Goal: Find specific page/section: Find specific page/section

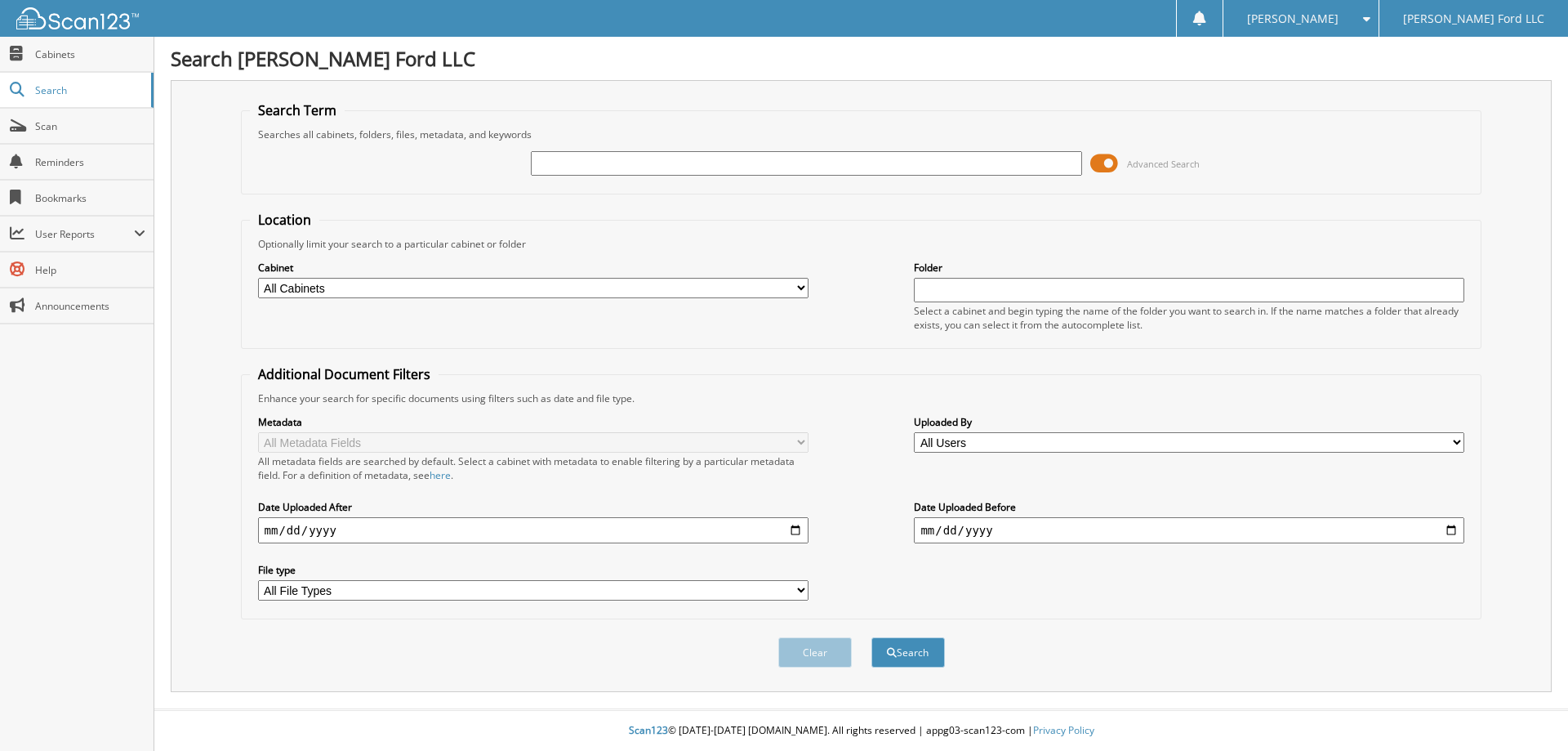
click at [598, 166] on input "text" at bounding box center [806, 163] width 550 height 24
type input "KINNEY"
click at [872, 638] on button "Search" at bounding box center [908, 652] width 74 height 30
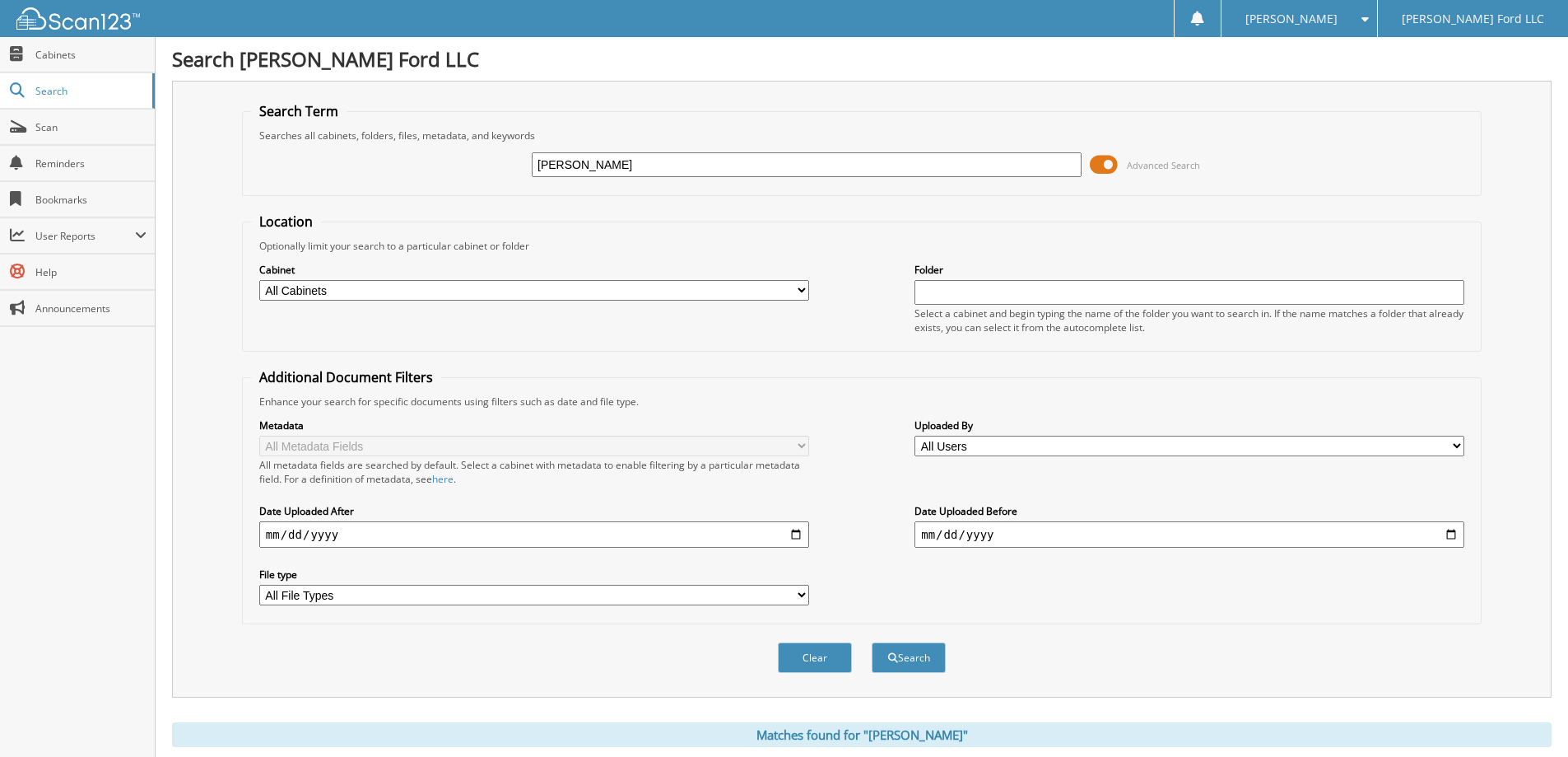
click at [540, 164] on input "KINNEY" at bounding box center [806, 164] width 550 height 24
type input "MCKINNEY"
click at [872, 643] on button "Search" at bounding box center [909, 657] width 74 height 30
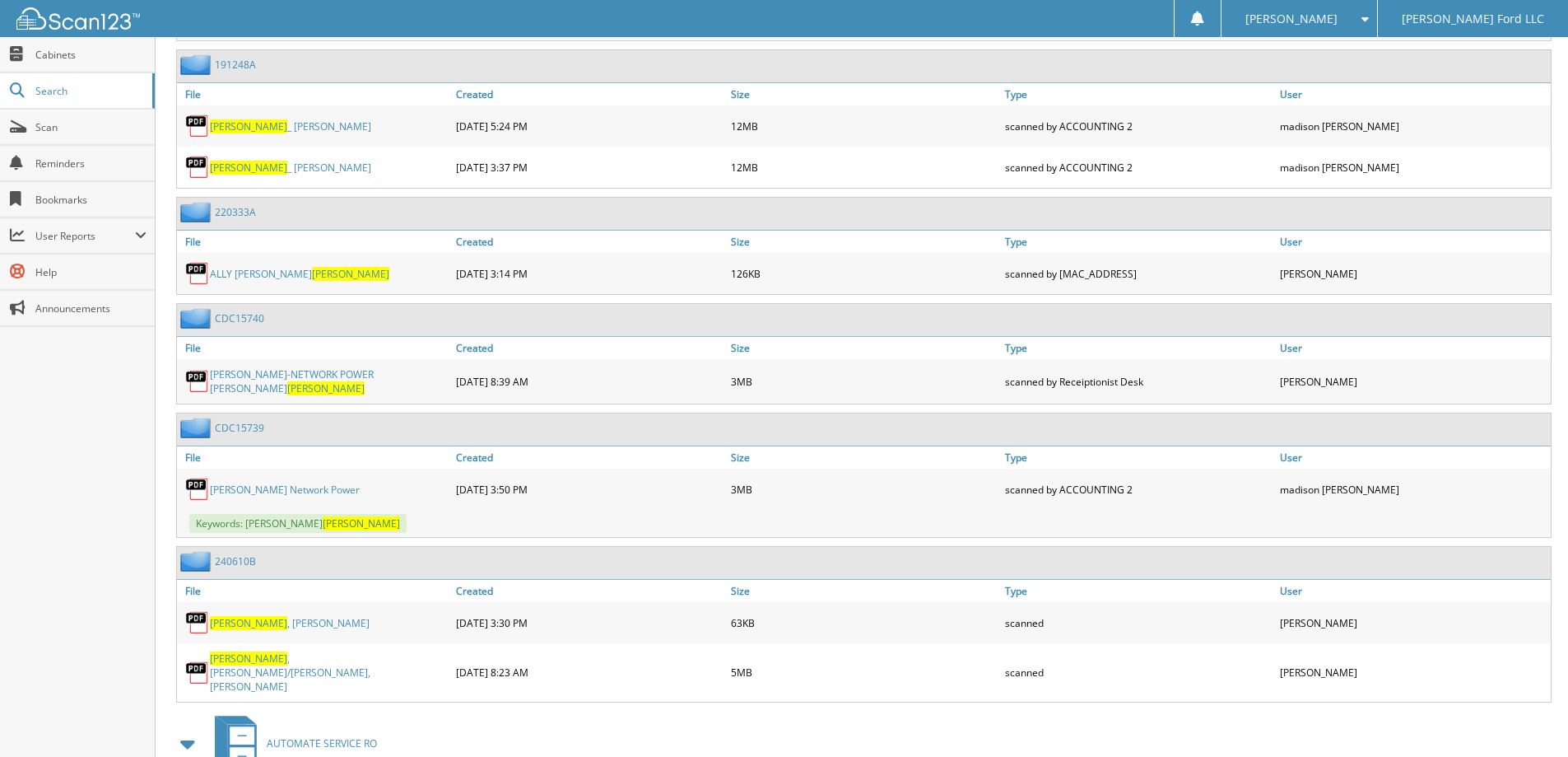
scroll to position [1236, 0]
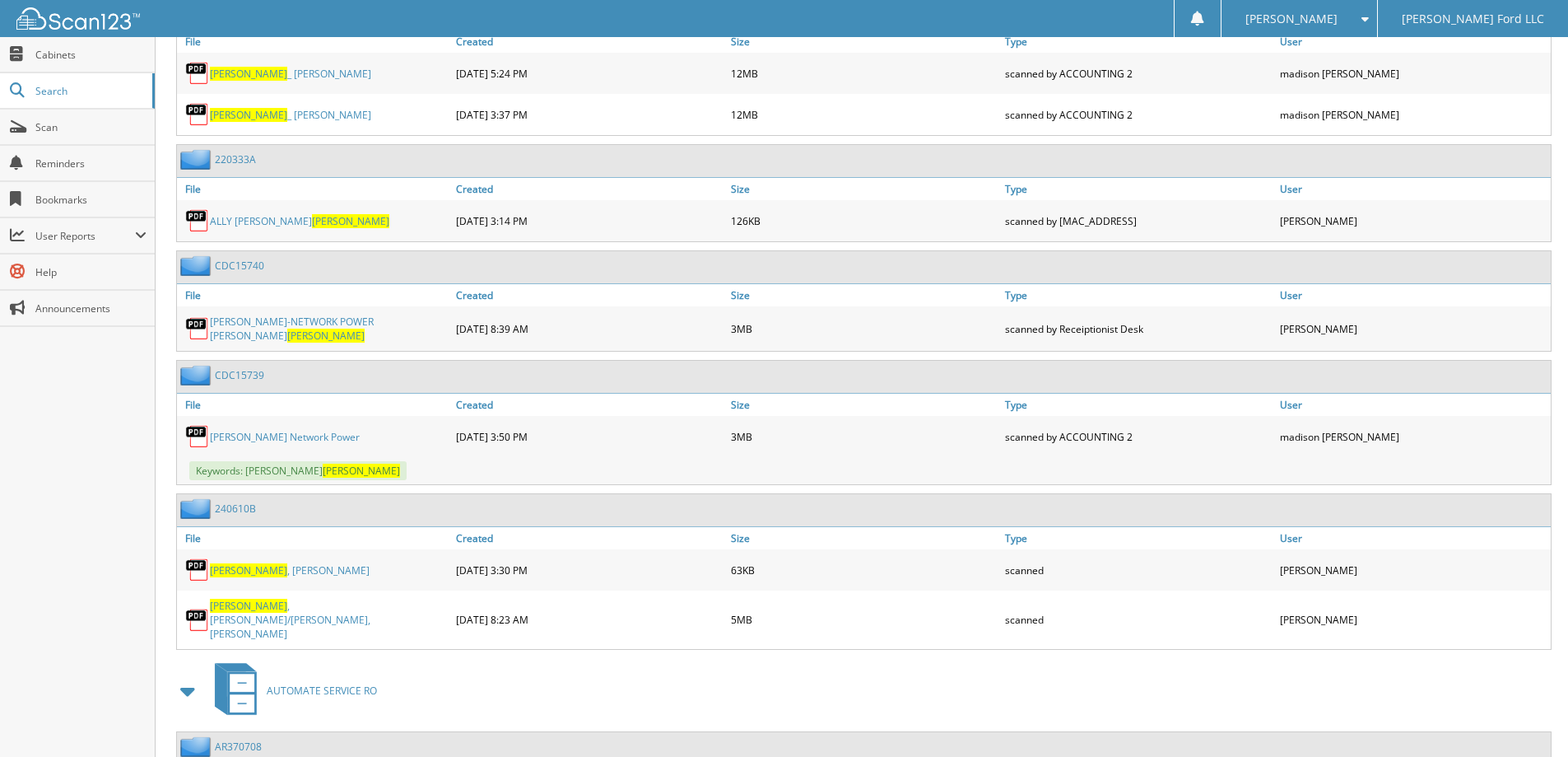
click at [293, 607] on link "MCKINNEY , TOBIAS WAYNE/YOUNG, KELLY LYN" at bounding box center [329, 619] width 238 height 42
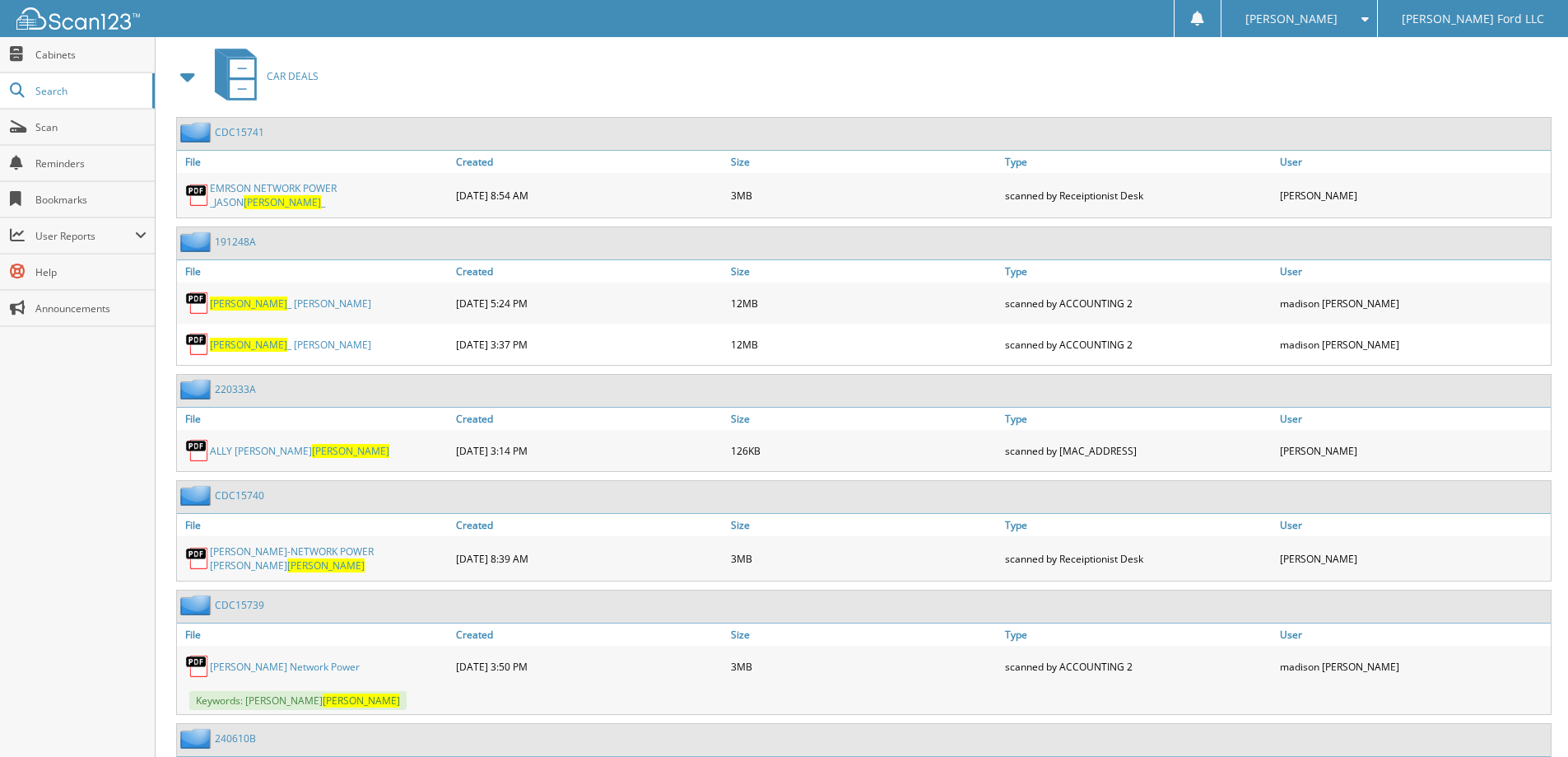
scroll to position [988, 0]
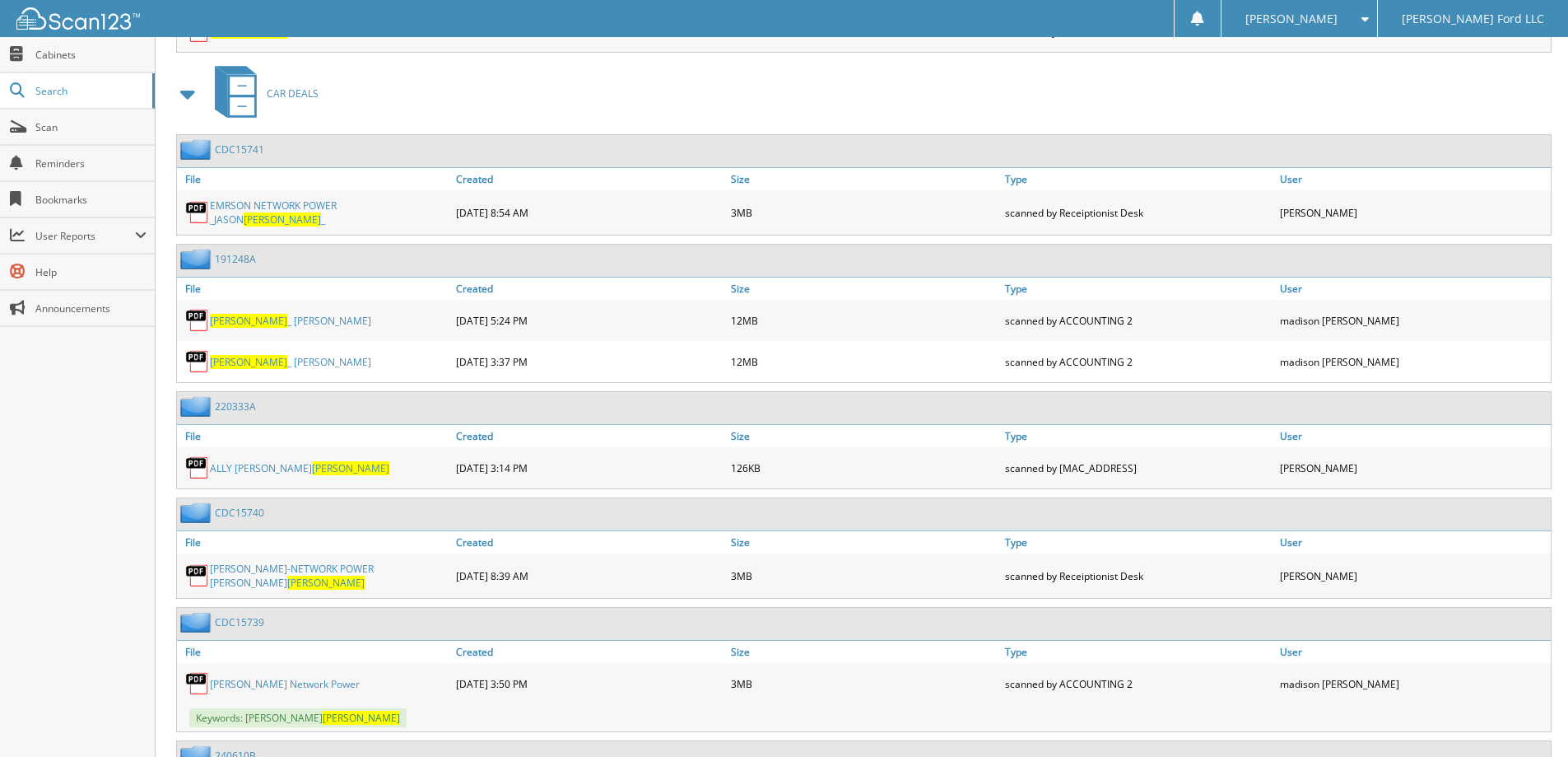
click at [278, 461] on link "ALLY PAYOFF KELLY MCKINNEY" at bounding box center [300, 468] width 180 height 14
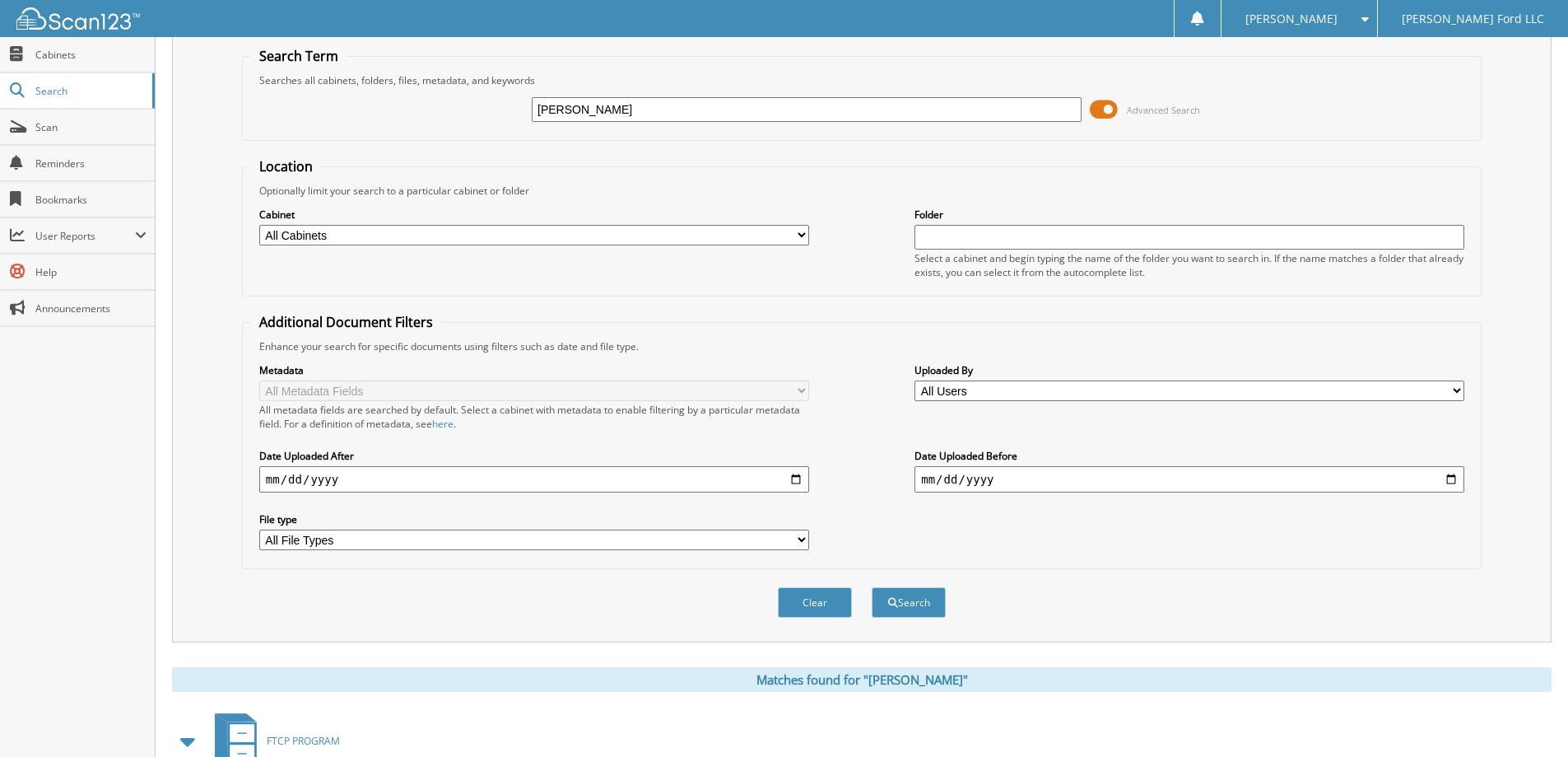
scroll to position [0, 0]
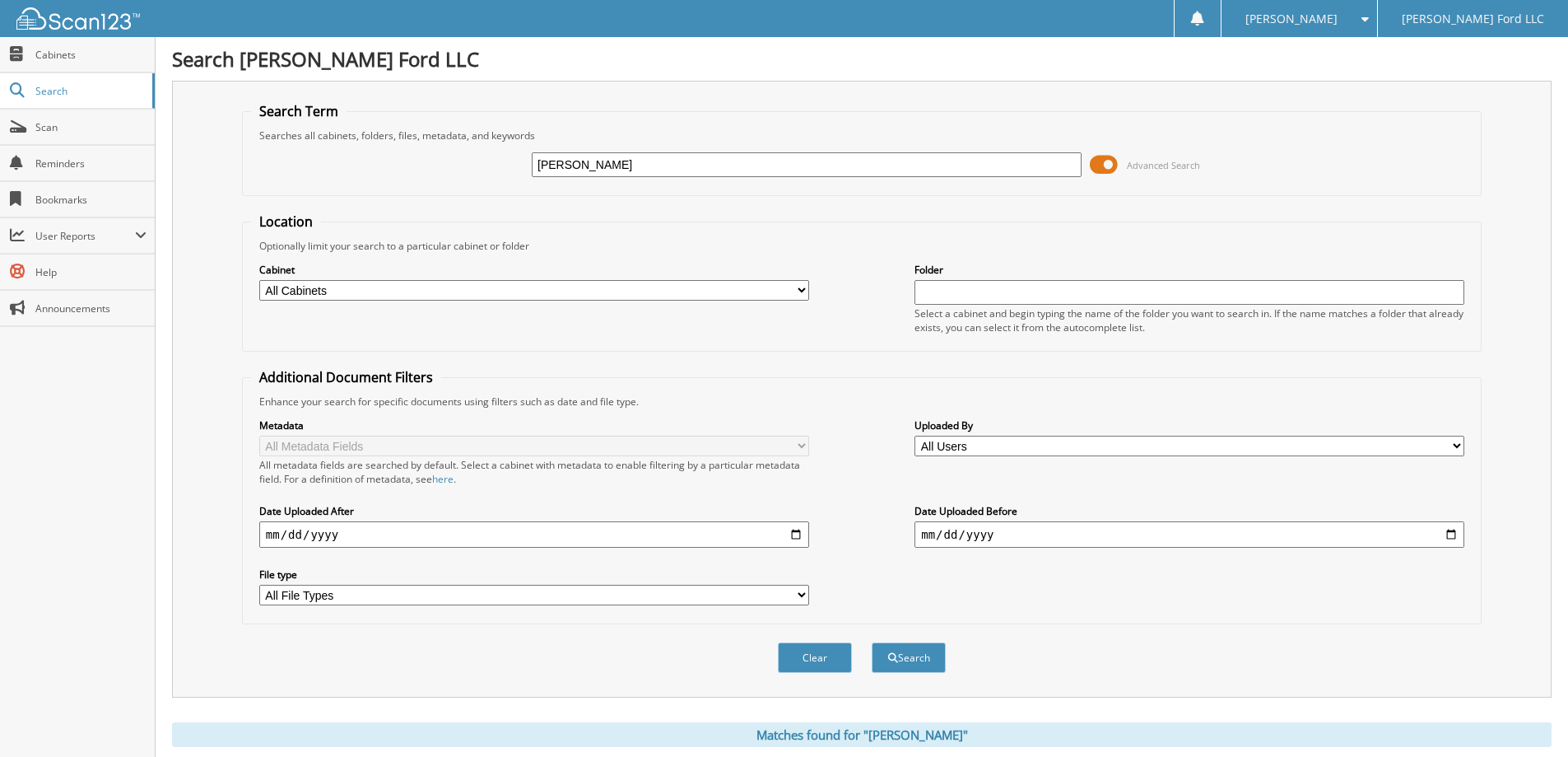
drag, startPoint x: 622, startPoint y: 155, endPoint x: 475, endPoint y: 166, distance: 147.4
click at [475, 166] on div "MCKINNEY Advanced Search" at bounding box center [861, 165] width 1221 height 45
type input "KELLY YOUNG"
click at [872, 643] on button "Search" at bounding box center [909, 657] width 74 height 30
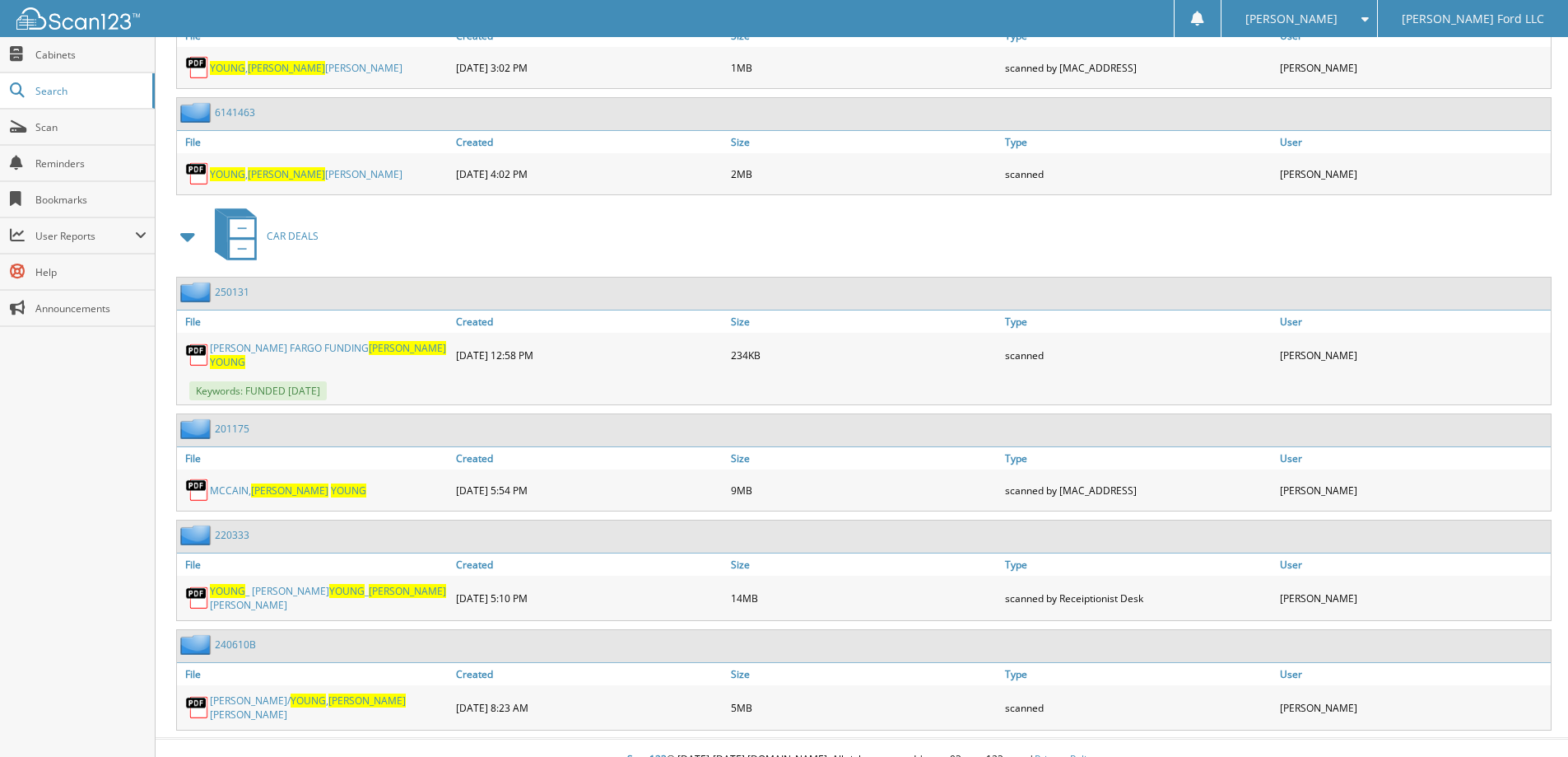
scroll to position [1220, 0]
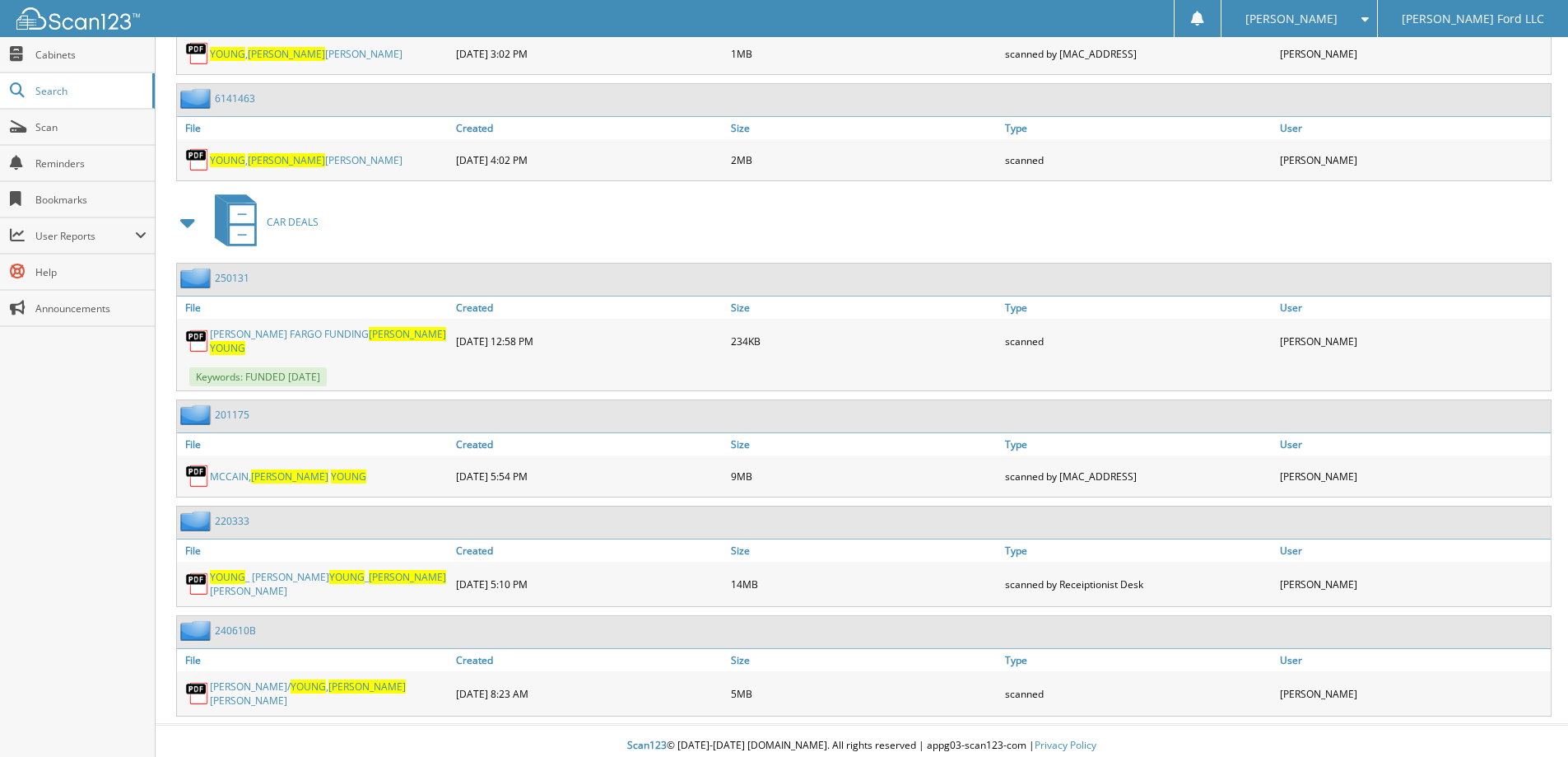
click at [322, 341] on link "[PERSON_NAME] FARGO FUNDING [PERSON_NAME]" at bounding box center [329, 341] width 238 height 28
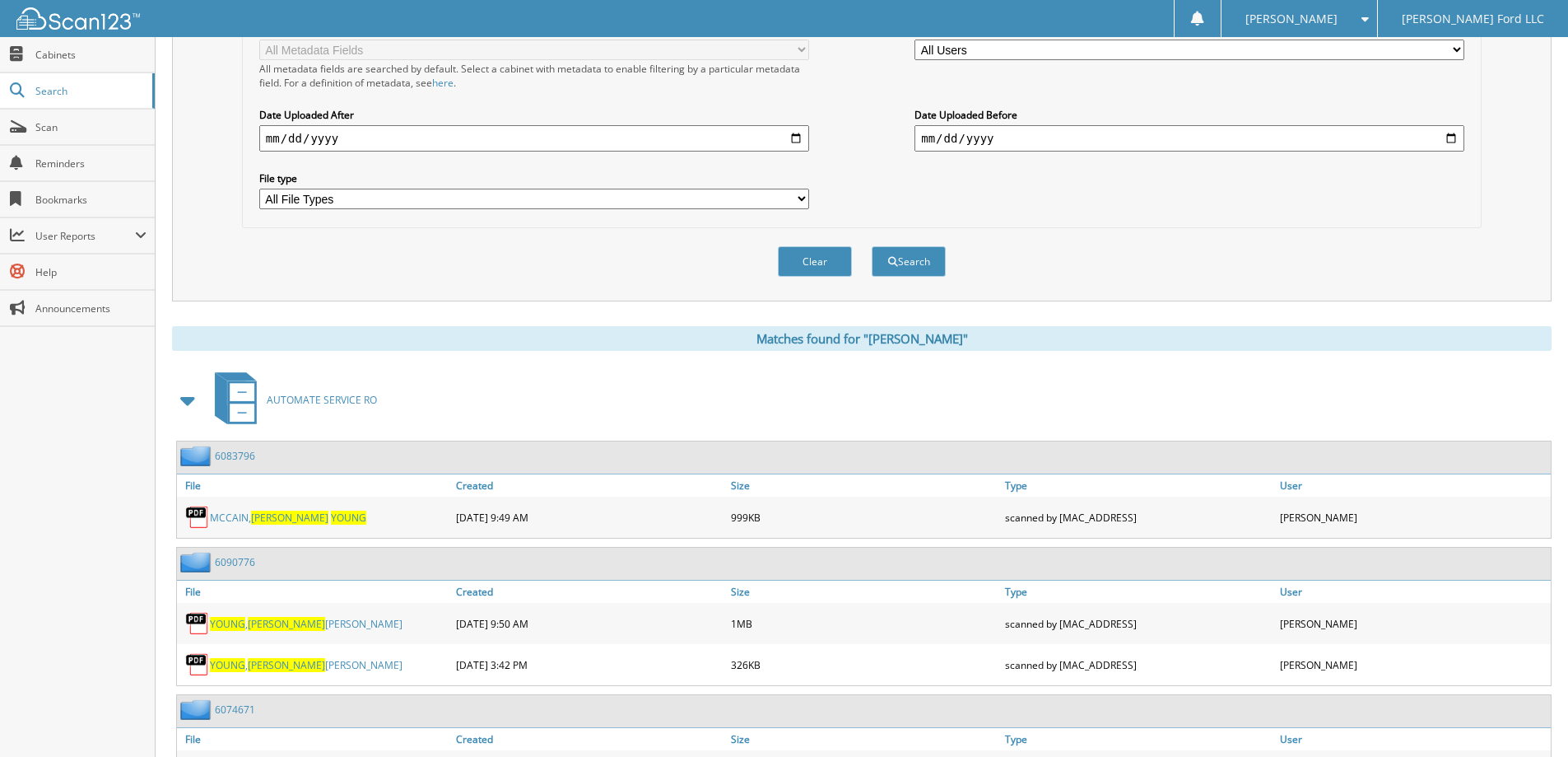
scroll to position [66, 0]
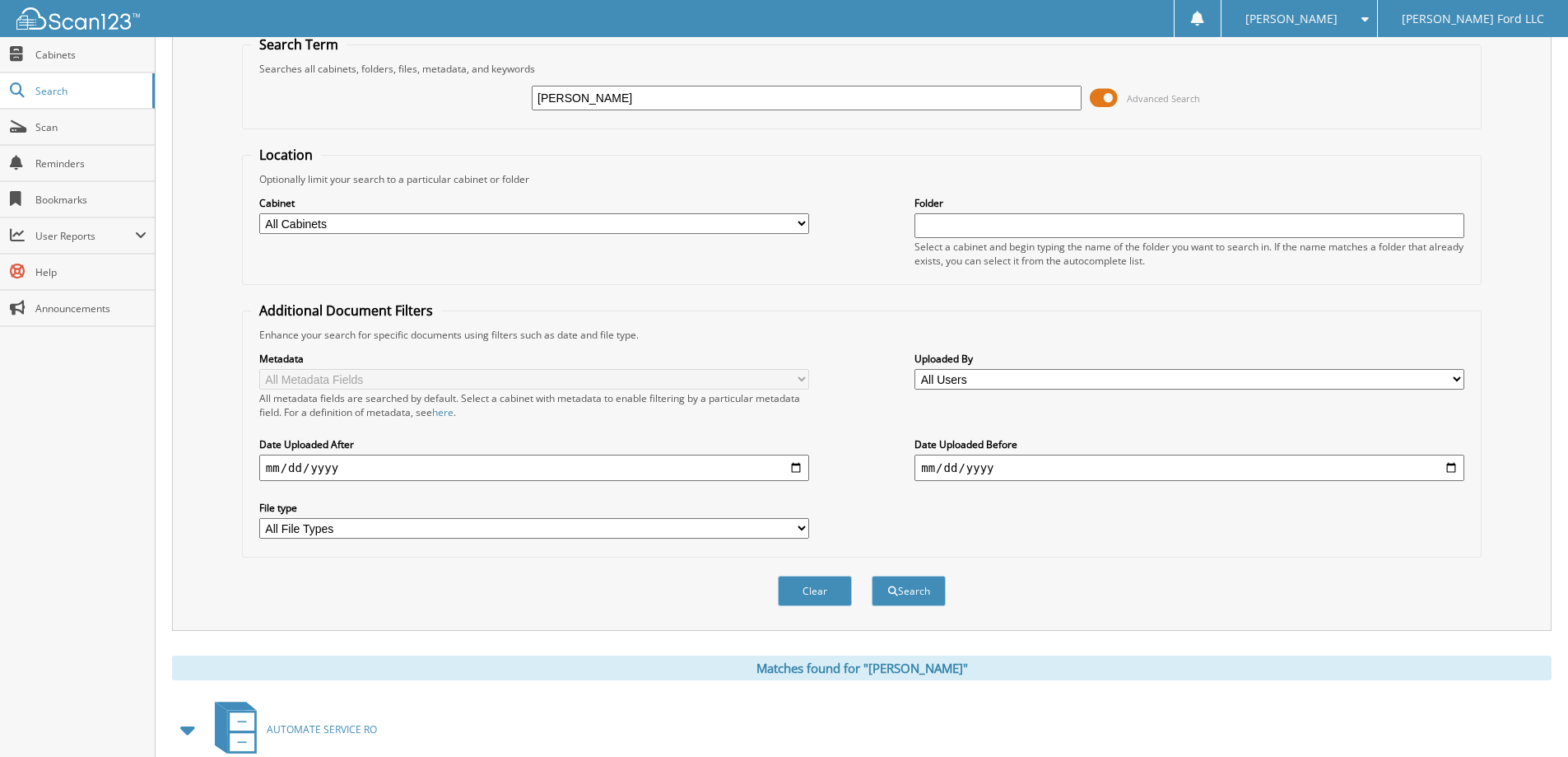
drag, startPoint x: 691, startPoint y: 93, endPoint x: 382, endPoint y: 93, distance: 309.0
click at [381, 90] on div "KELLY YOUNG Advanced Search" at bounding box center [861, 99] width 1221 height 45
type input "250131"
click at [872, 575] on button "Search" at bounding box center [909, 590] width 74 height 30
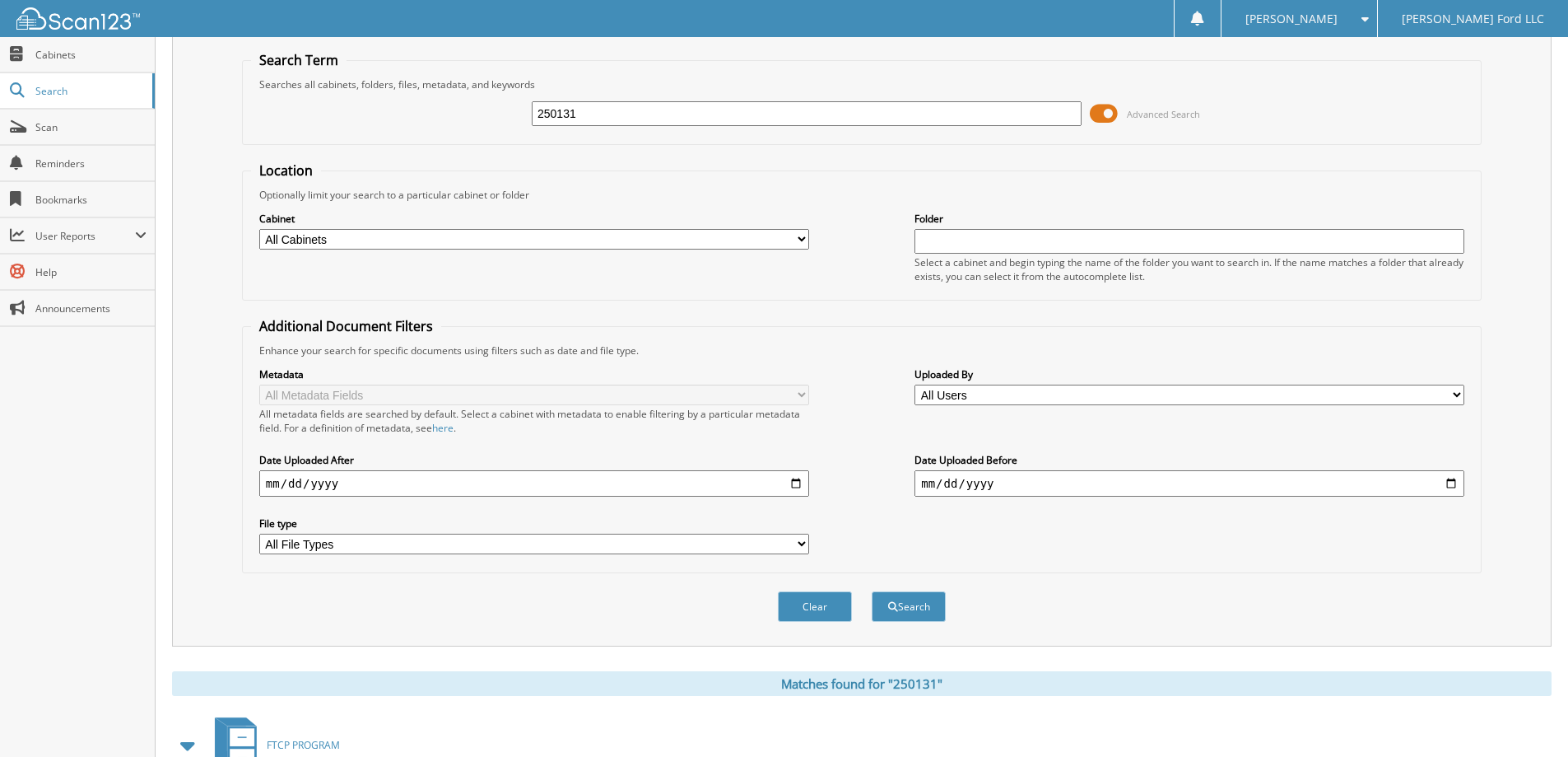
scroll to position [344, 0]
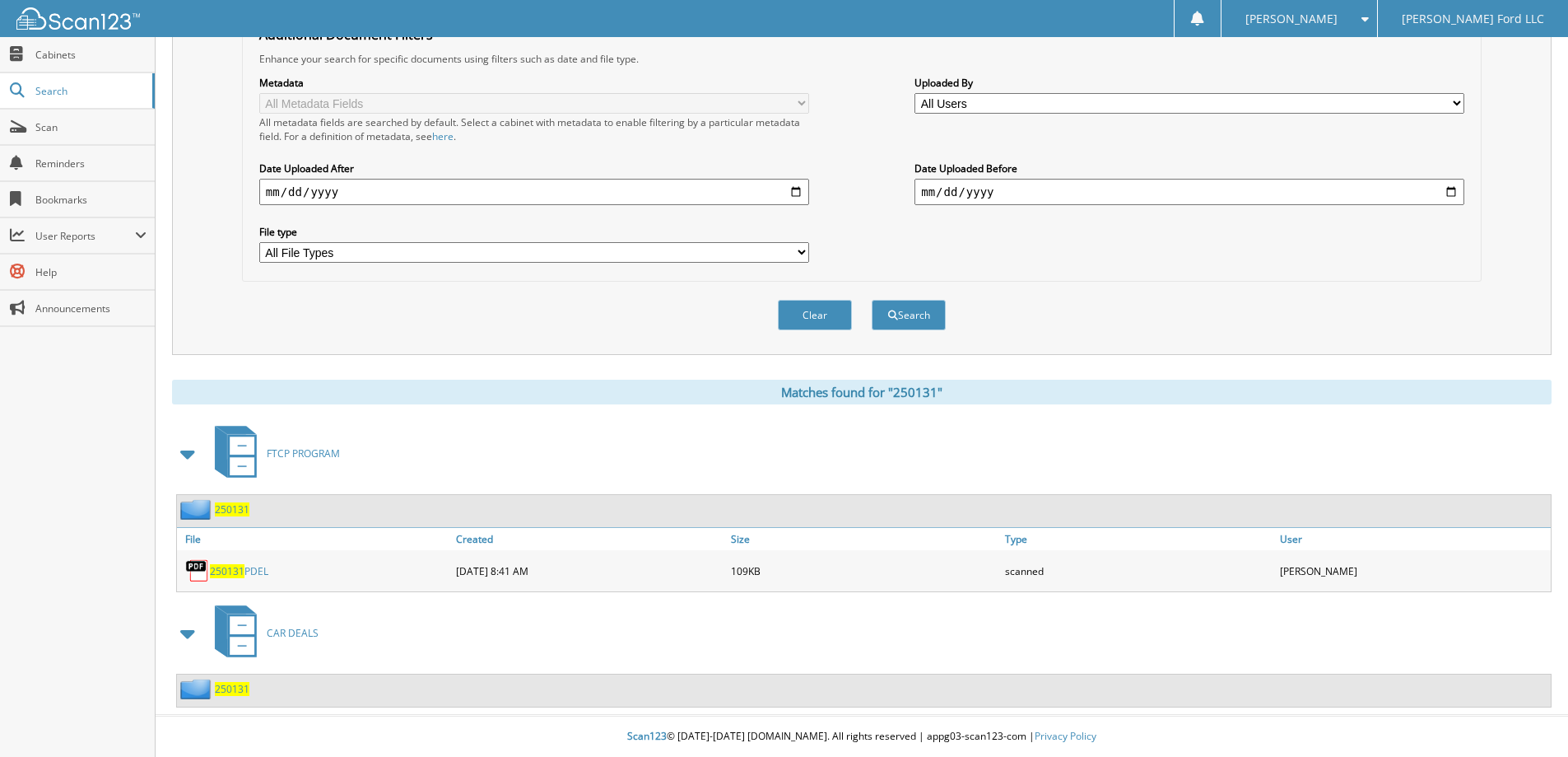
click at [228, 690] on span "250131" at bounding box center [231, 689] width 34 height 14
